Goal: Check status: Check status

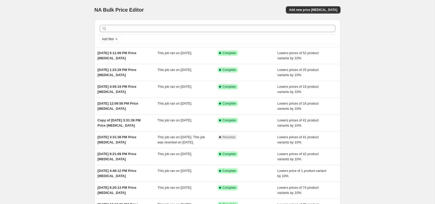
click at [234, 4] on div "NA Bulk Price Editor. This page is ready NA Bulk Price Editor Add new price [ME…" at bounding box center [217, 10] width 246 height 20
click at [399, 100] on div "NA Bulk Price Editor. This page is ready NA Bulk Price Editor Add new price [ME…" at bounding box center [217, 133] width 435 height 267
click at [118, 39] on icon "Add filter" at bounding box center [116, 39] width 4 height 4
click at [155, 6] on div "NA Bulk Price Editor" at bounding box center [153, 9] width 118 height 7
drag, startPoint x: 412, startPoint y: 95, endPoint x: 423, endPoint y: 63, distance: 34.2
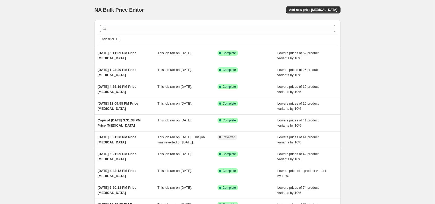
click at [411, 93] on div "NA Bulk Price Editor. This page is ready NA Bulk Price Editor Add new price [ME…" at bounding box center [217, 133] width 435 height 267
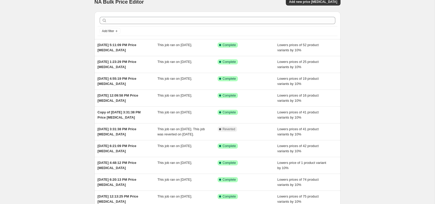
scroll to position [63, 0]
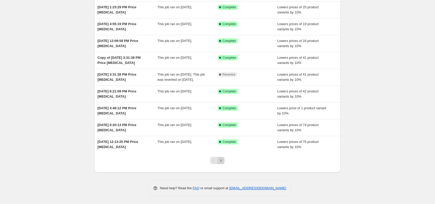
click at [223, 159] on icon "Next" at bounding box center [220, 160] width 5 height 5
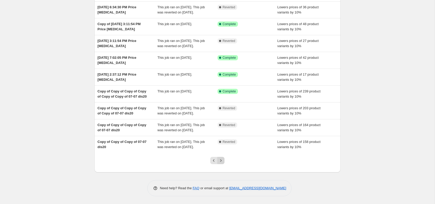
click at [221, 163] on icon "Next" at bounding box center [220, 160] width 5 height 5
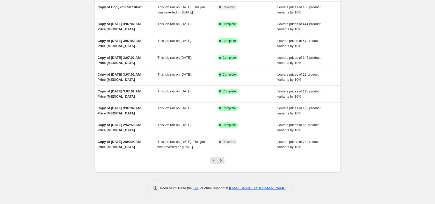
click at [211, 164] on div at bounding box center [217, 163] width 21 height 20
click at [212, 163] on icon "Previous" at bounding box center [213, 160] width 5 height 5
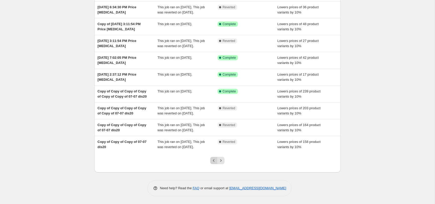
click at [213, 164] on button "Previous" at bounding box center [213, 160] width 7 height 7
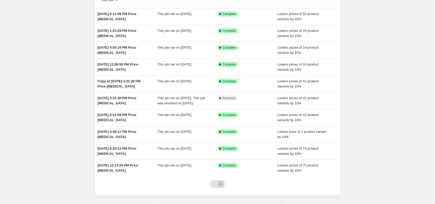
scroll to position [0, 0]
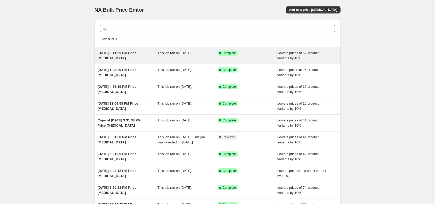
click at [202, 59] on div "This job ran on [DATE]." at bounding box center [187, 55] width 60 height 10
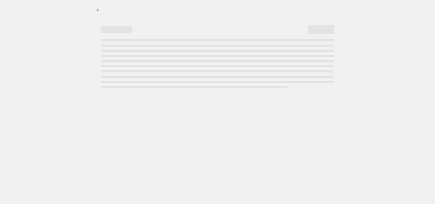
select select "percentage"
select select "no_change"
select select "tag"
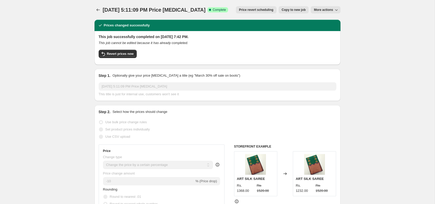
click at [338, 7] on button "More actions" at bounding box center [326, 9] width 30 height 7
click at [336, 7] on button "More actions" at bounding box center [326, 9] width 30 height 7
click at [335, 11] on icon "button" at bounding box center [336, 9] width 5 height 5
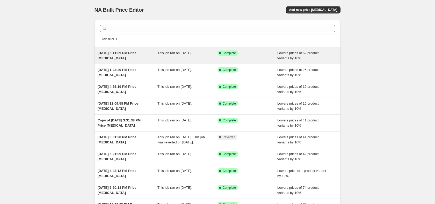
click at [134, 55] on div "[DATE] 5:11:09 PM Price [MEDICAL_DATA]" at bounding box center [128, 55] width 60 height 10
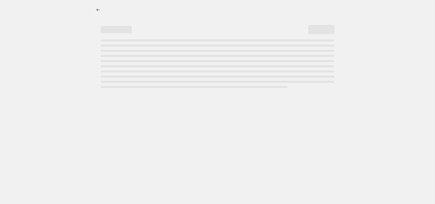
select select "percentage"
select select "no_change"
select select "tag"
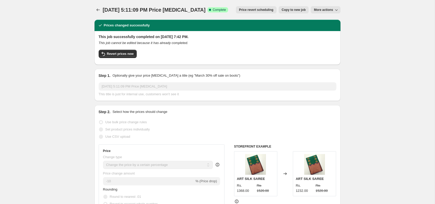
click at [336, 11] on icon "button" at bounding box center [336, 9] width 5 height 5
